Goal: Task Accomplishment & Management: Use online tool/utility

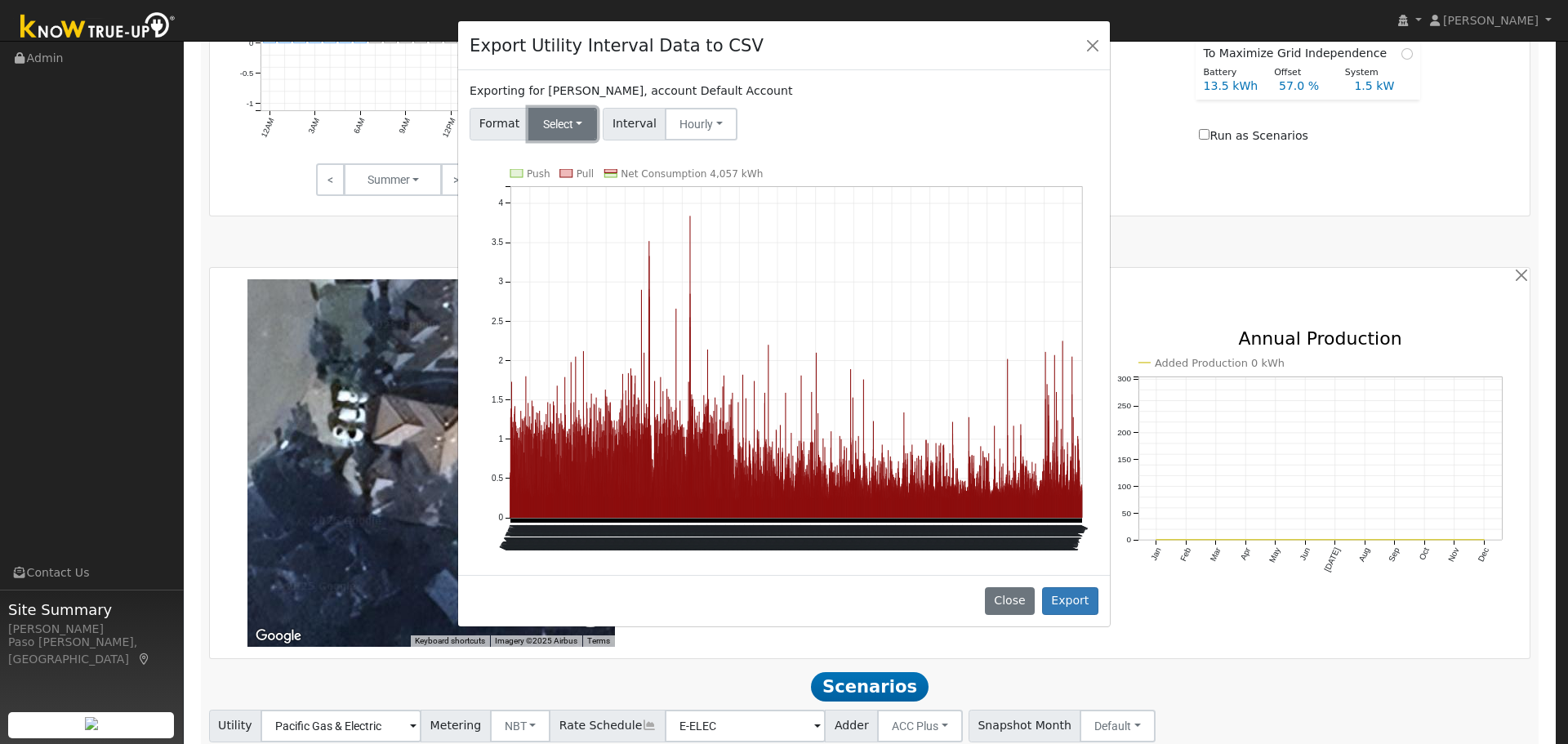
click at [552, 125] on button "Select" at bounding box center [563, 123] width 70 height 32
click at [563, 338] on link "Solargraf" at bounding box center [582, 334] width 117 height 23
click at [1068, 598] on button "Export" at bounding box center [1070, 602] width 57 height 28
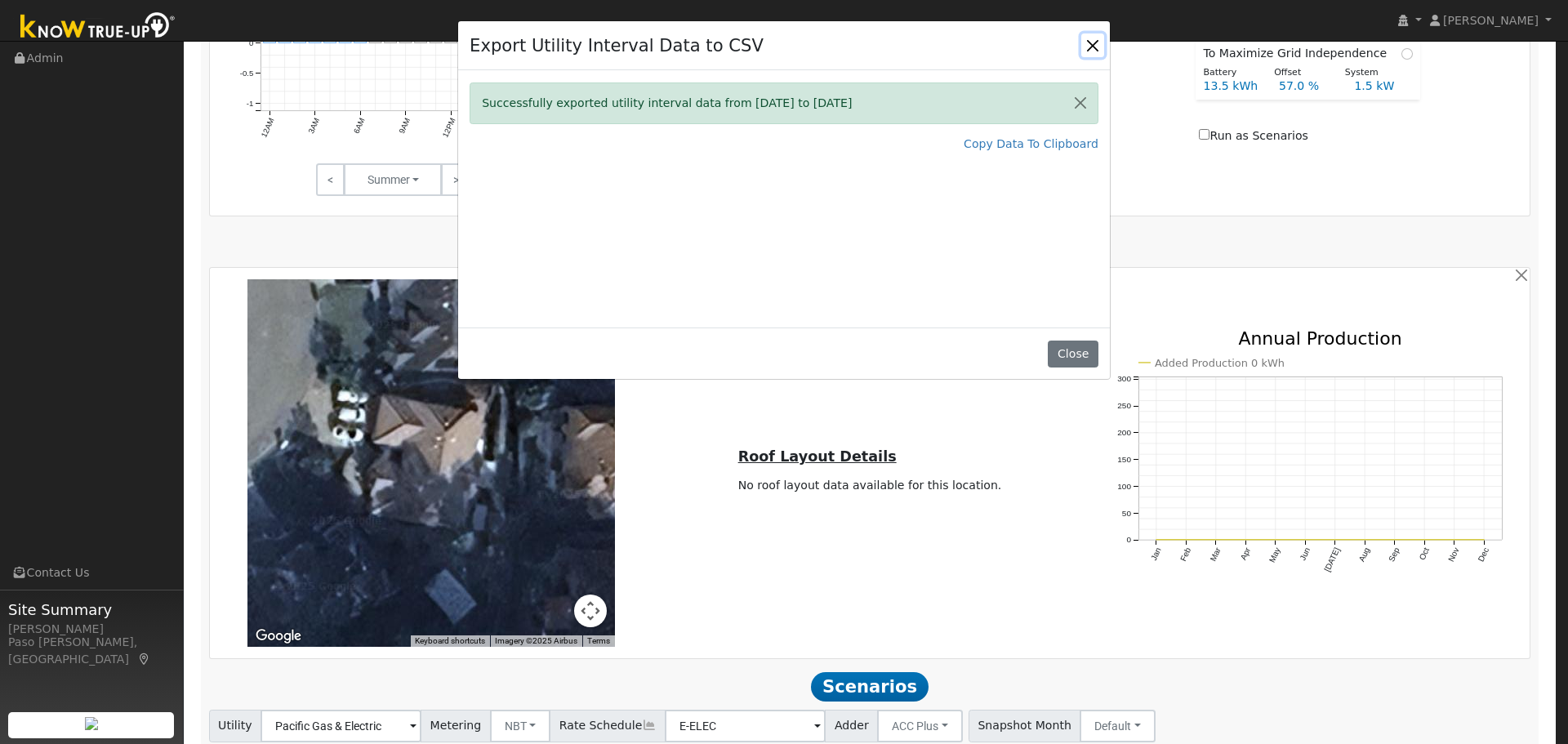
click at [1090, 39] on button "Close" at bounding box center [1092, 45] width 23 height 23
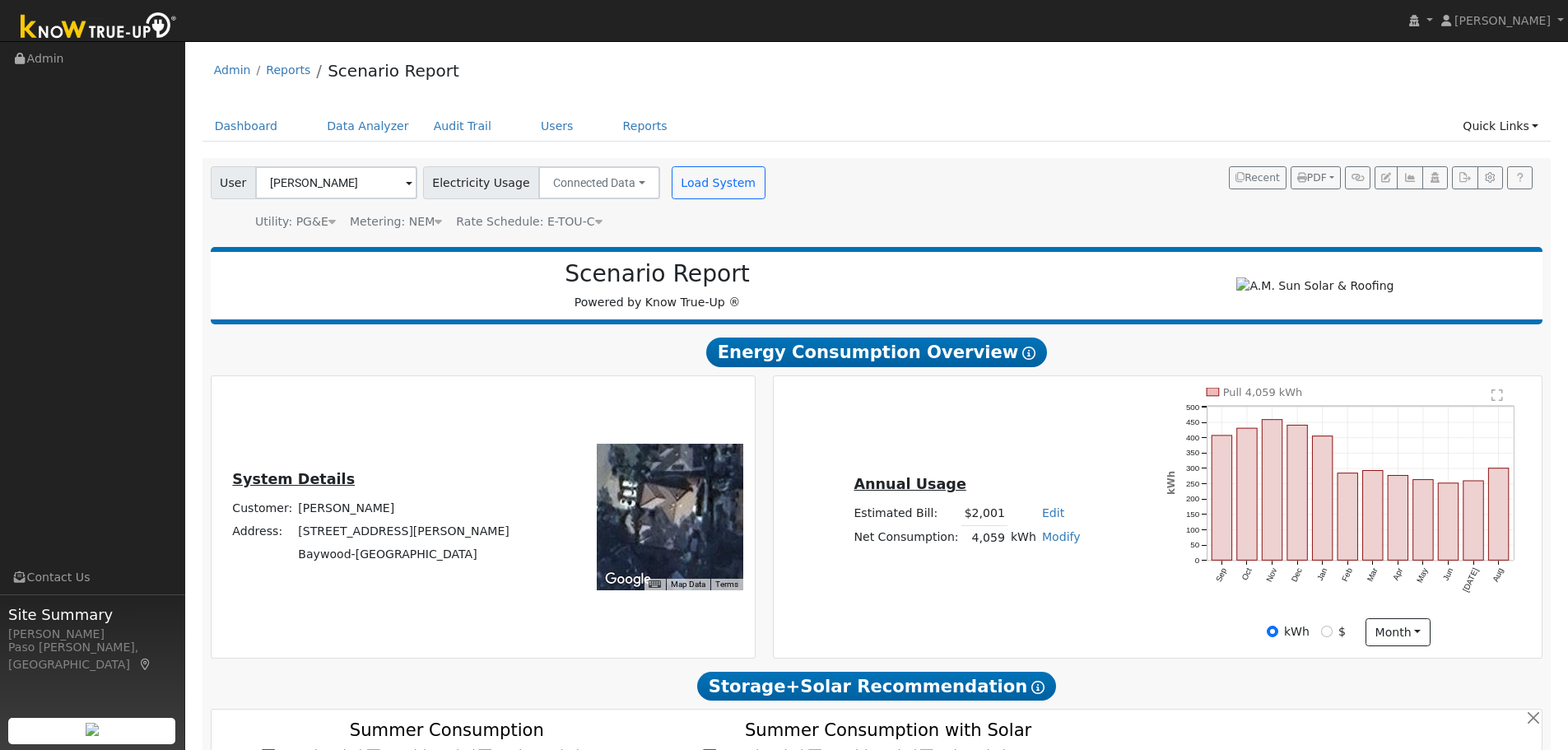
click at [1050, 543] on link "Modify" at bounding box center [1061, 536] width 39 height 13
click at [1031, 577] on link "Add Consumption" at bounding box center [999, 565] width 137 height 23
type input "4059"
type input "2"
type input "4061"
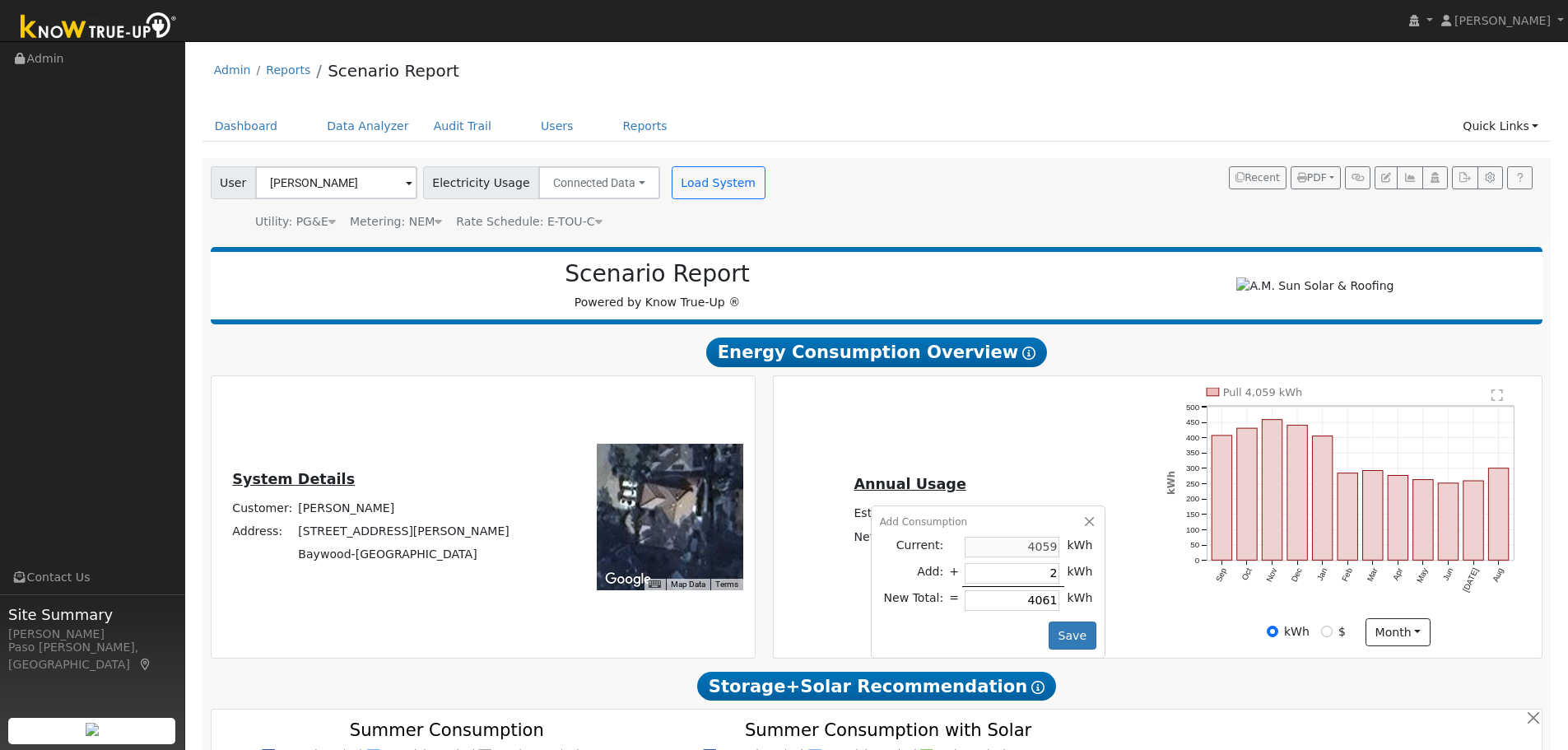
type input "25"
type input "4084"
type input "250"
type input "4309"
type input "2500"
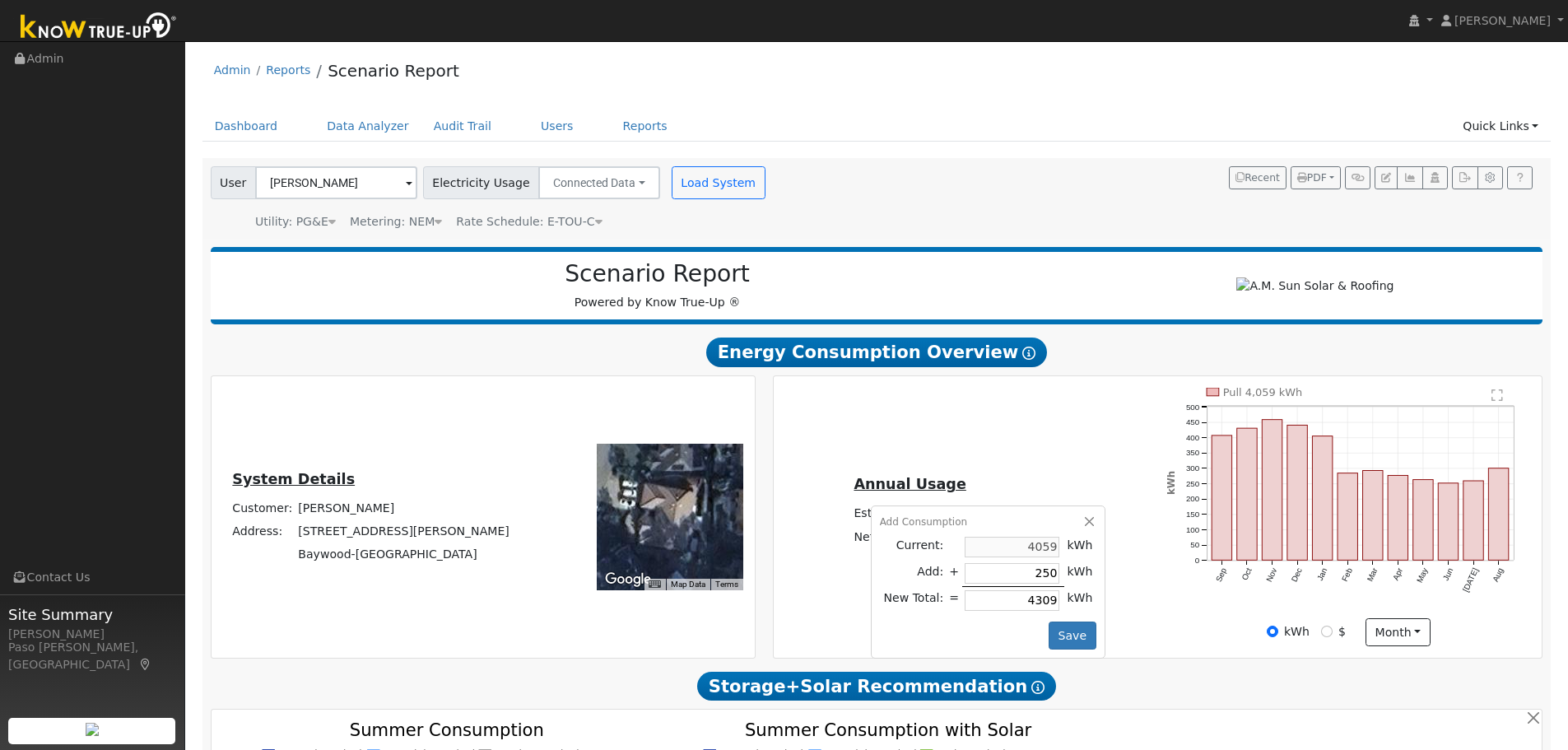
type input "6559"
type input "2500"
click at [1066, 639] on button "Save" at bounding box center [1073, 636] width 48 height 28
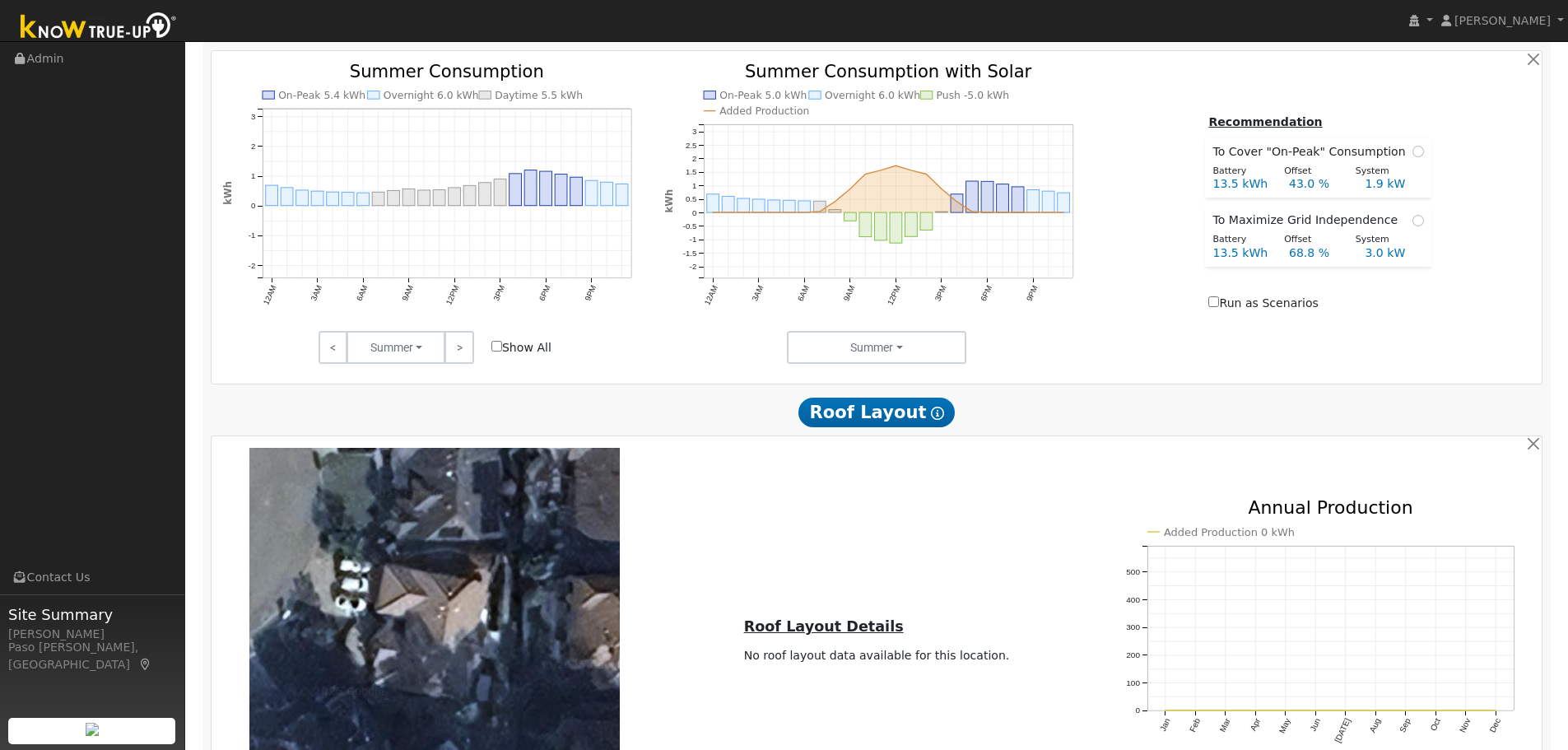
scroll to position [949, 0]
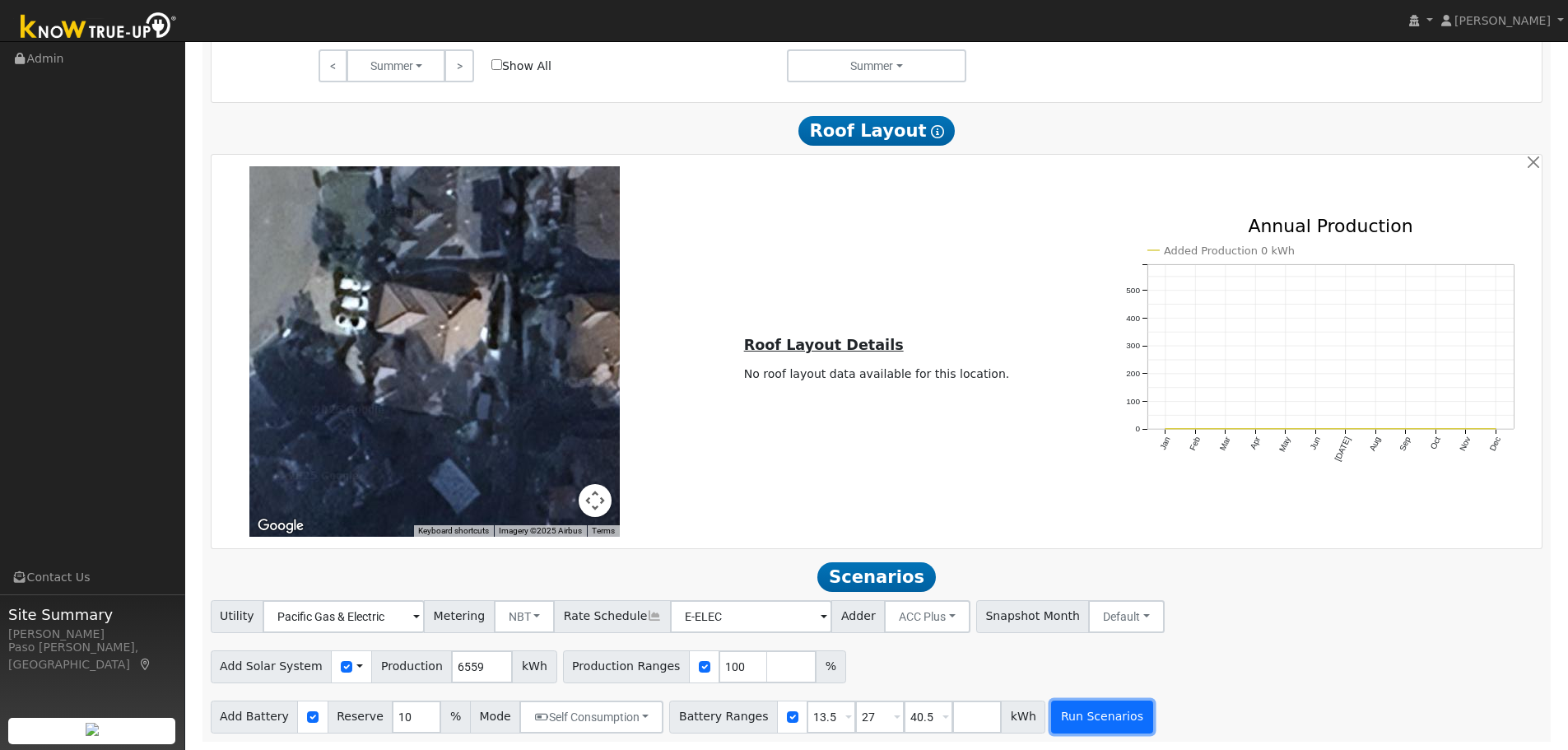
click at [1055, 711] on button "Run Scenarios" at bounding box center [1101, 717] width 101 height 33
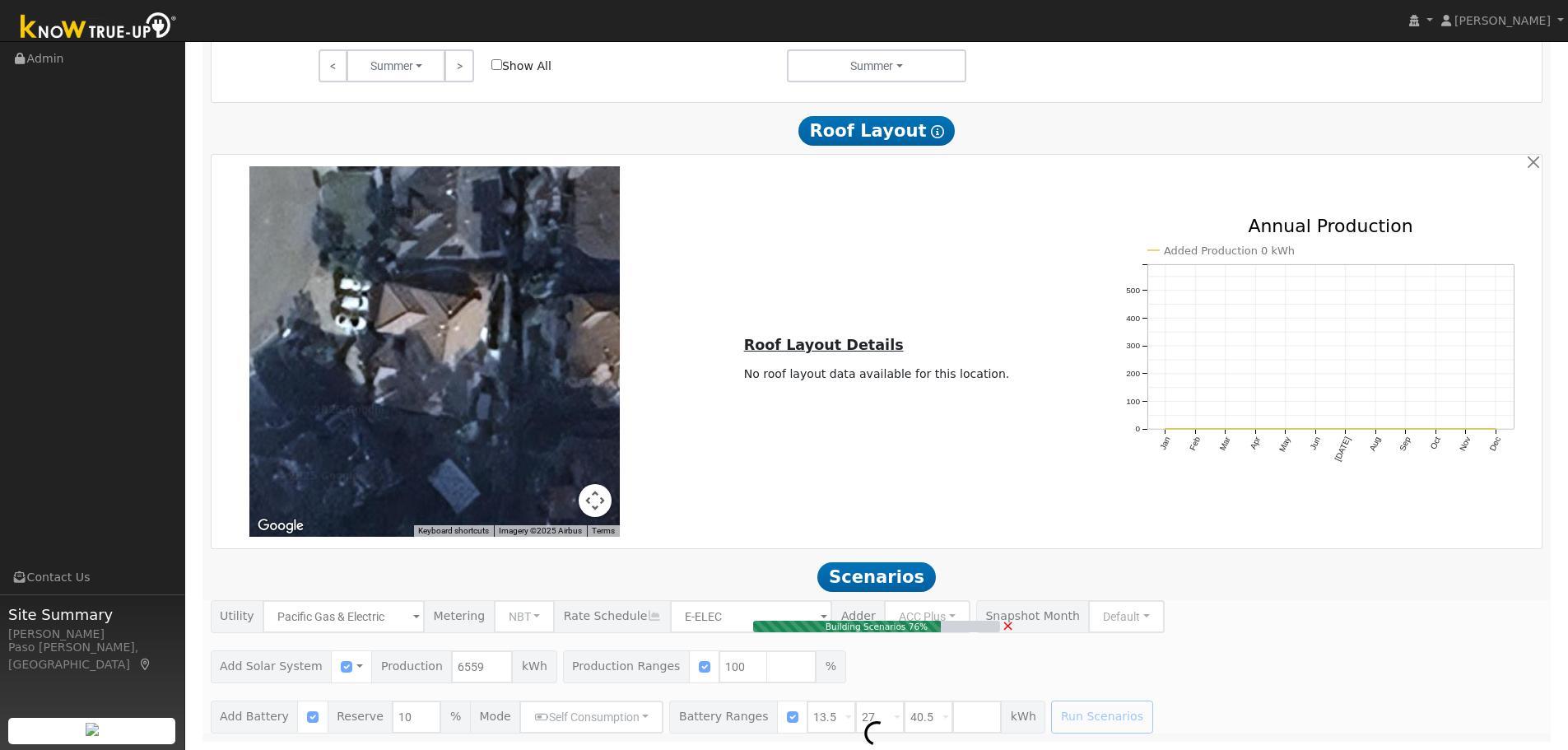
type input "4.4"
type input "$15,304"
type input "$9,451"
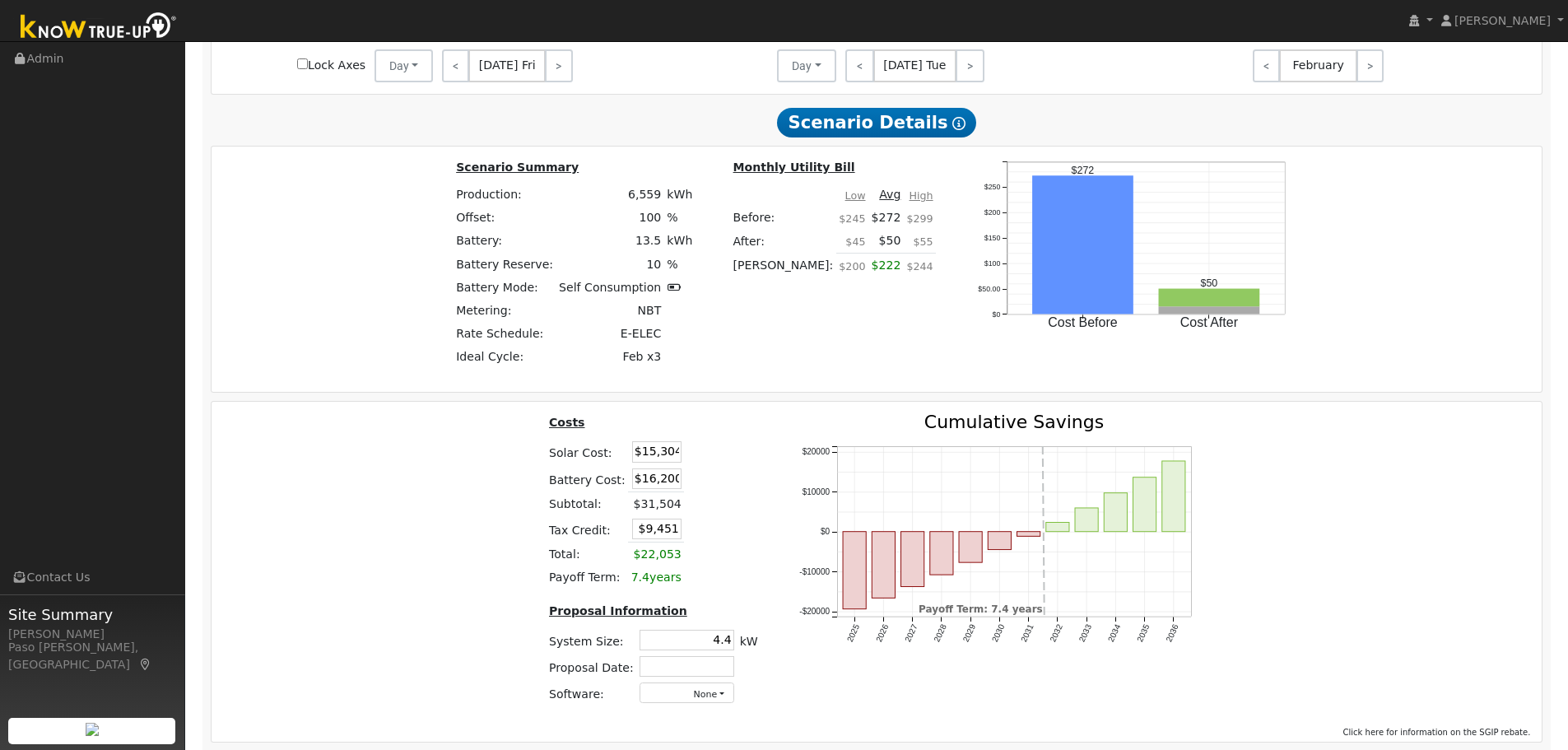
scroll to position [2171, 0]
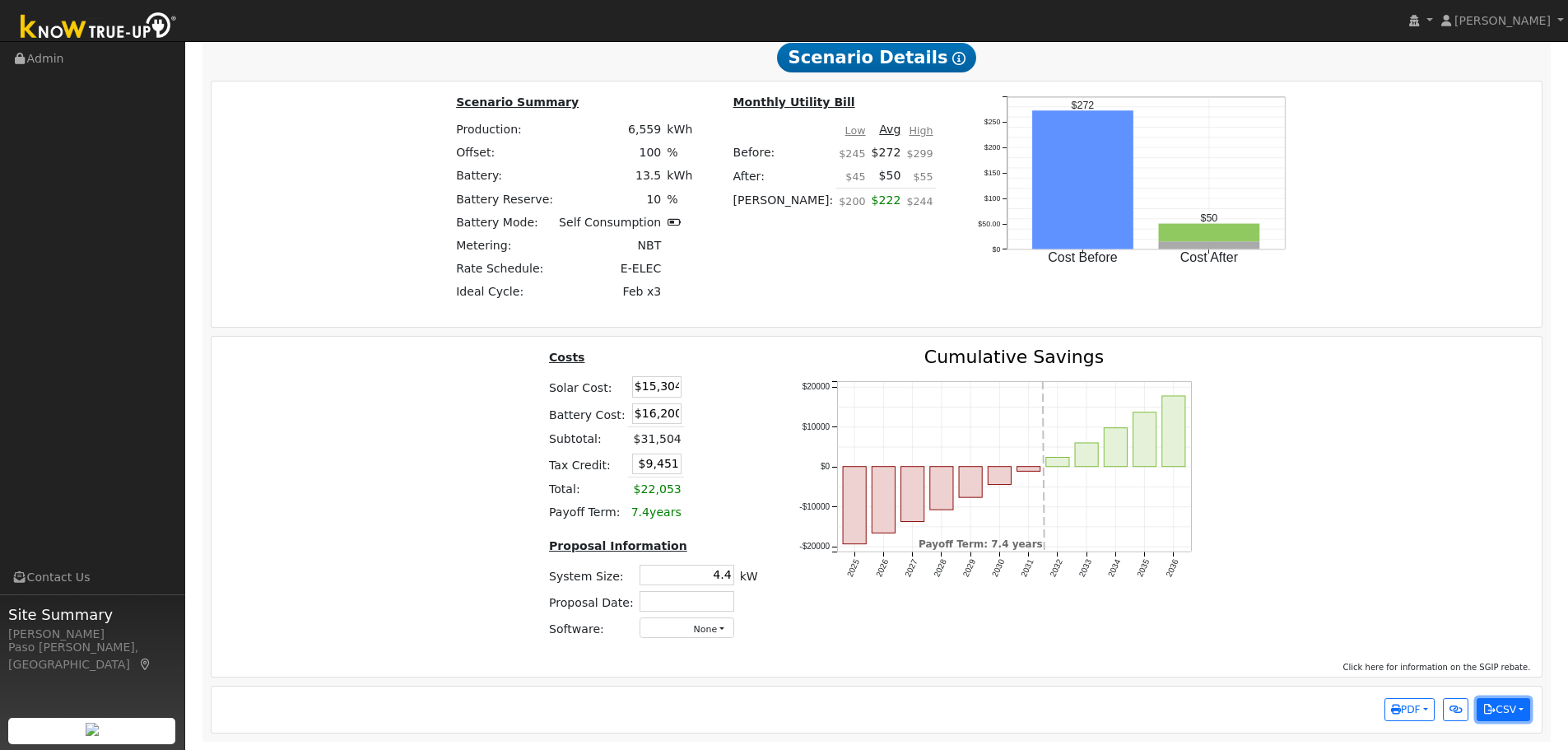
click at [1508, 703] on button "CSV" at bounding box center [1503, 710] width 54 height 23
click at [1493, 654] on link "Scenario Interval Data (Before)" at bounding box center [1427, 655] width 203 height 23
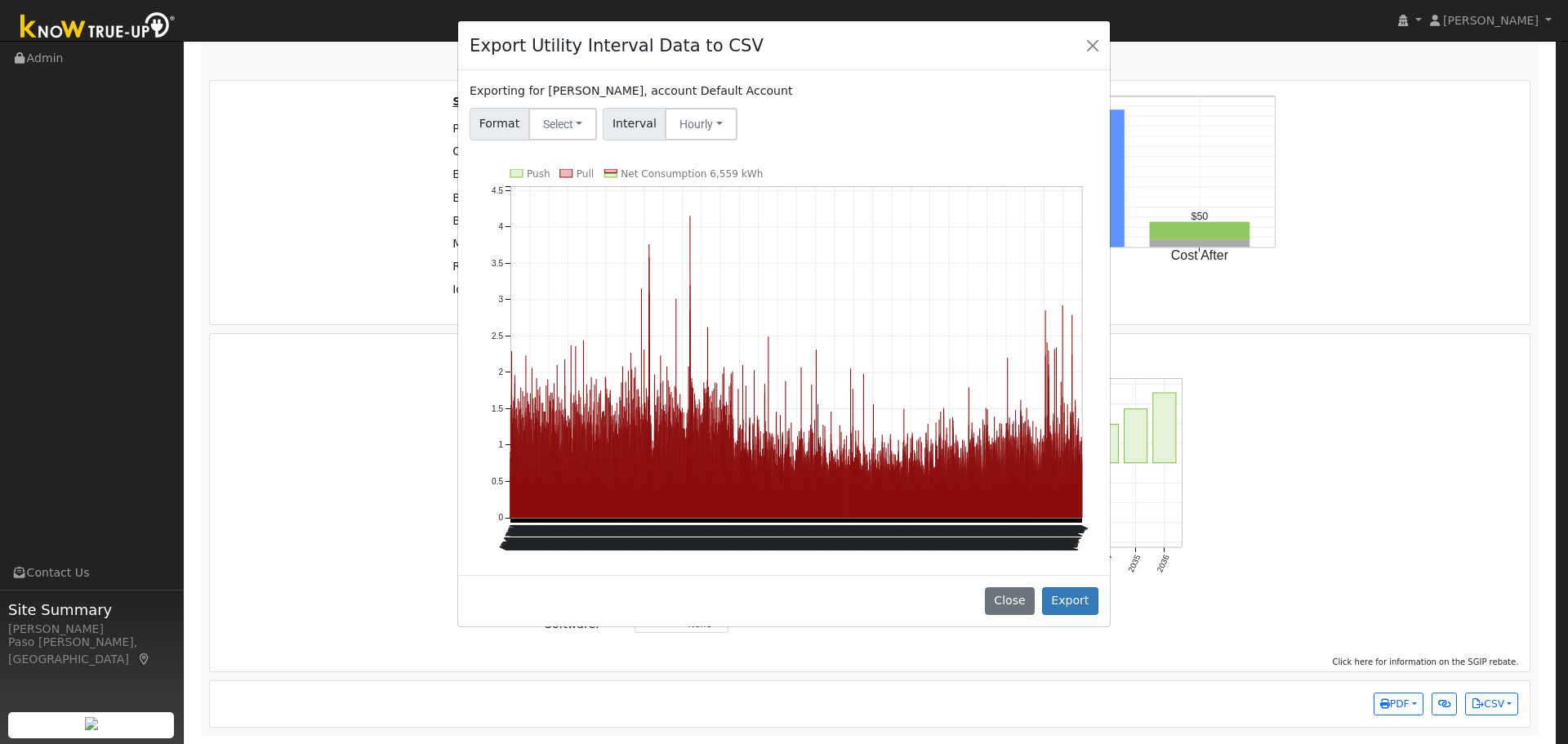
click at [547, 150] on div "Exporting for Stuart MacDonald, account Default Account Format Select Generic P…" at bounding box center [784, 322] width 651 height 505
click at [548, 126] on button "Select" at bounding box center [563, 123] width 70 height 32
click at [566, 332] on link "Solargraf" at bounding box center [582, 334] width 117 height 23
drag, startPoint x: 1090, startPoint y: 600, endPoint x: 1090, endPoint y: 570, distance: 30.0
click at [1090, 601] on button "Export" at bounding box center [1070, 602] width 57 height 28
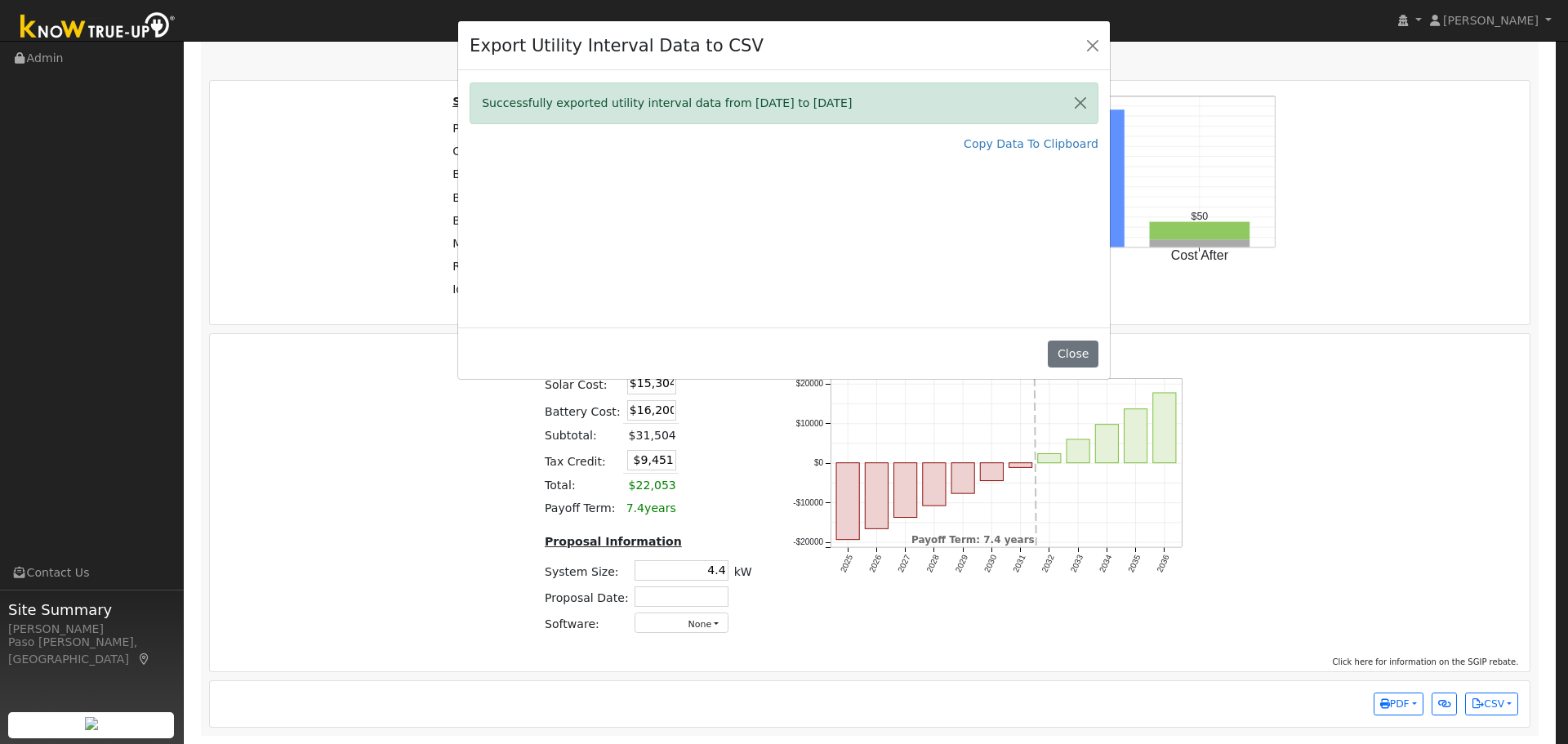
drag, startPoint x: 1090, startPoint y: 48, endPoint x: 810, endPoint y: 5, distance: 283.3
click at [1090, 48] on button "Close" at bounding box center [1092, 45] width 23 height 23
